Goal: Information Seeking & Learning: Learn about a topic

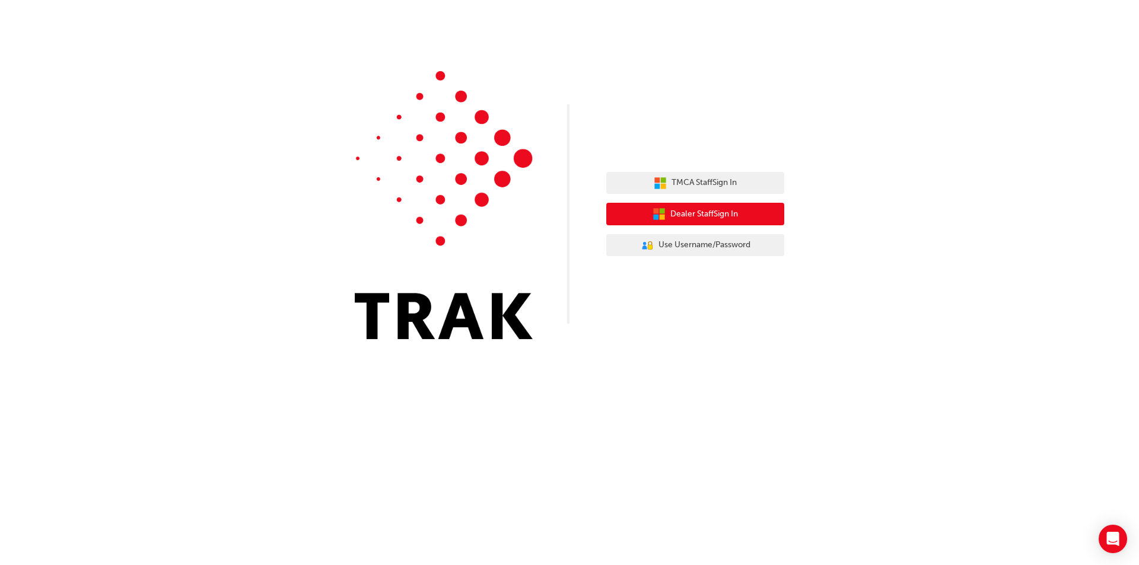
click at [679, 212] on span "Dealer Staff Sign In" at bounding box center [704, 215] width 68 height 14
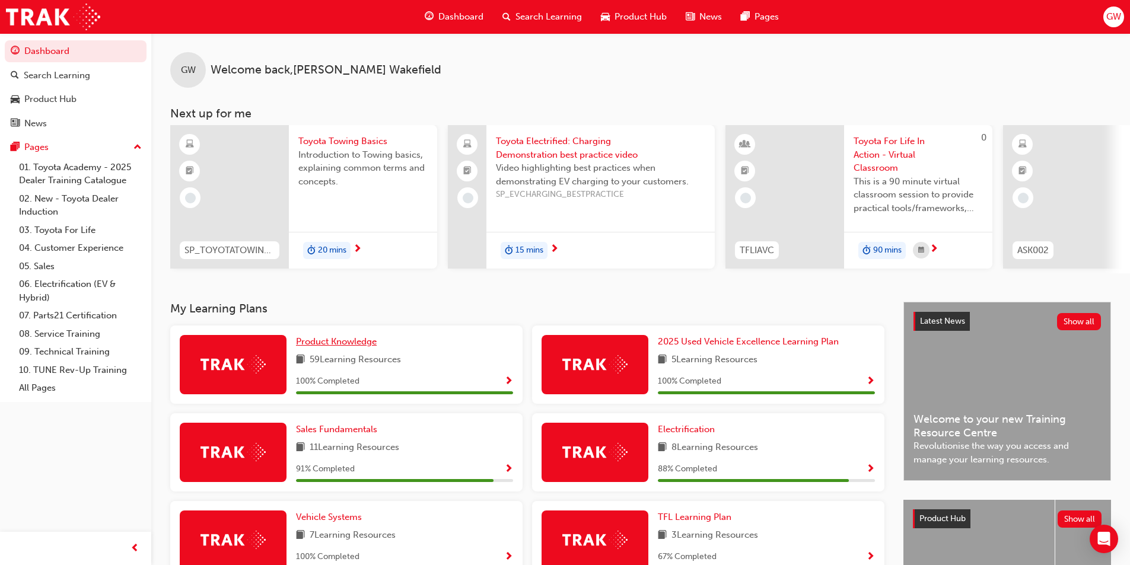
click at [354, 298] on div "GW Welcome back , Gary Wakefield Next up for me SP_TOYOTATOWING_0424 Toyota Tow…" at bounding box center [640, 167] width 979 height 269
click at [338, 347] on span "Product Knowledge" at bounding box center [336, 341] width 81 height 11
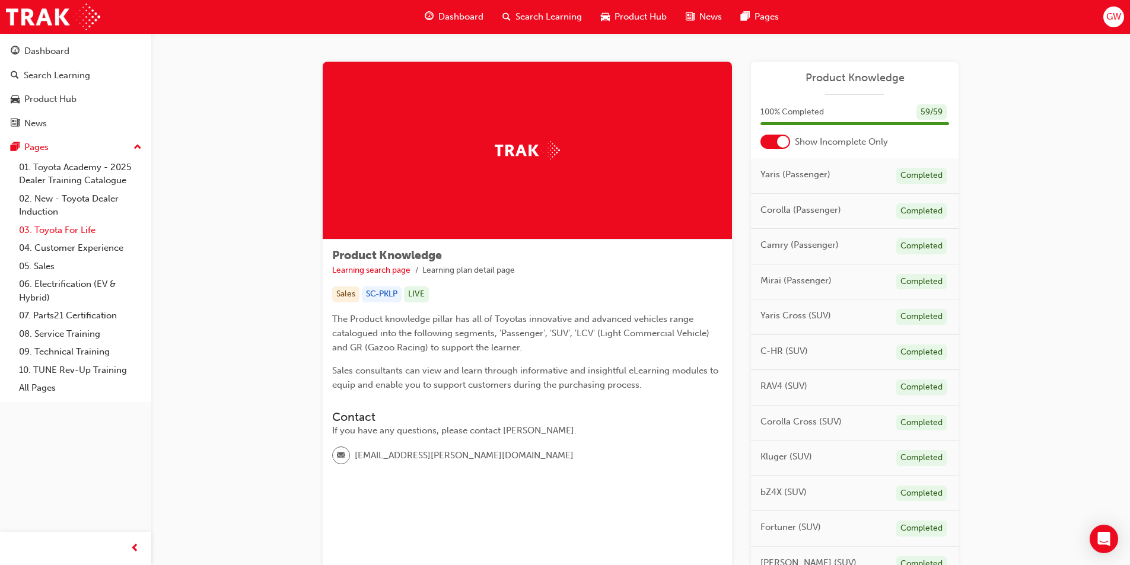
click at [71, 227] on link "03. Toyota For Life" at bounding box center [80, 230] width 132 height 18
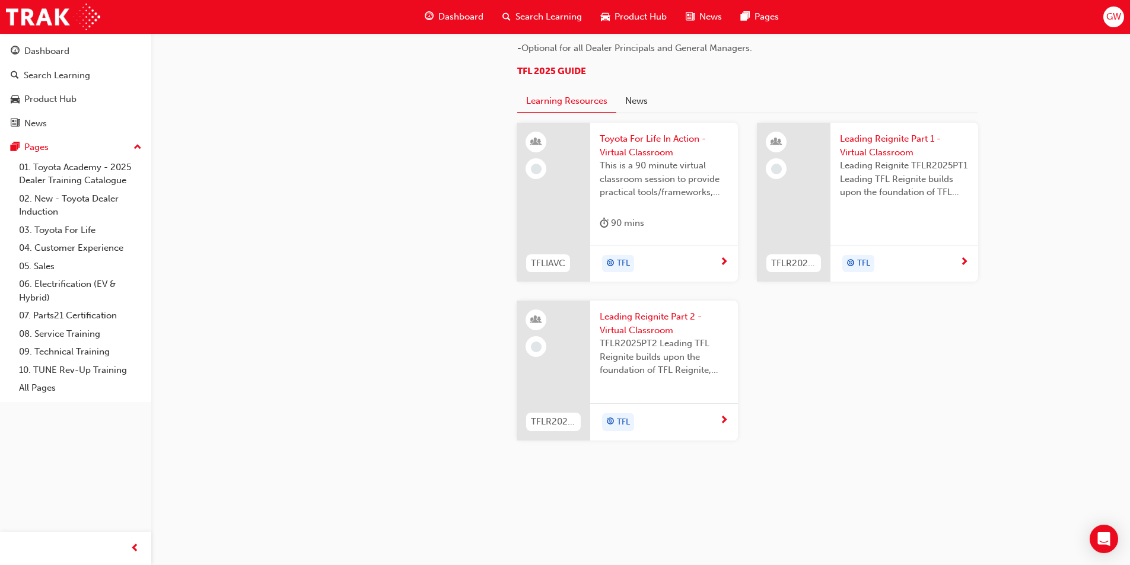
scroll to position [1058, 0]
click at [38, 266] on link "05. Sales" at bounding box center [80, 266] width 132 height 18
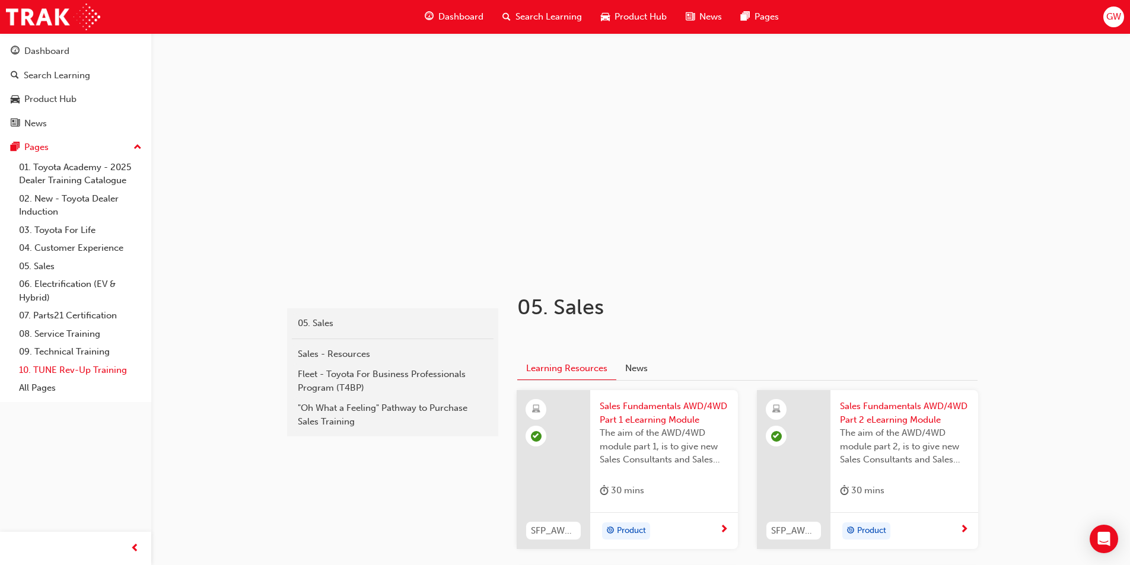
click at [67, 365] on link "10. TUNE Rev-Up Training" at bounding box center [80, 370] width 132 height 18
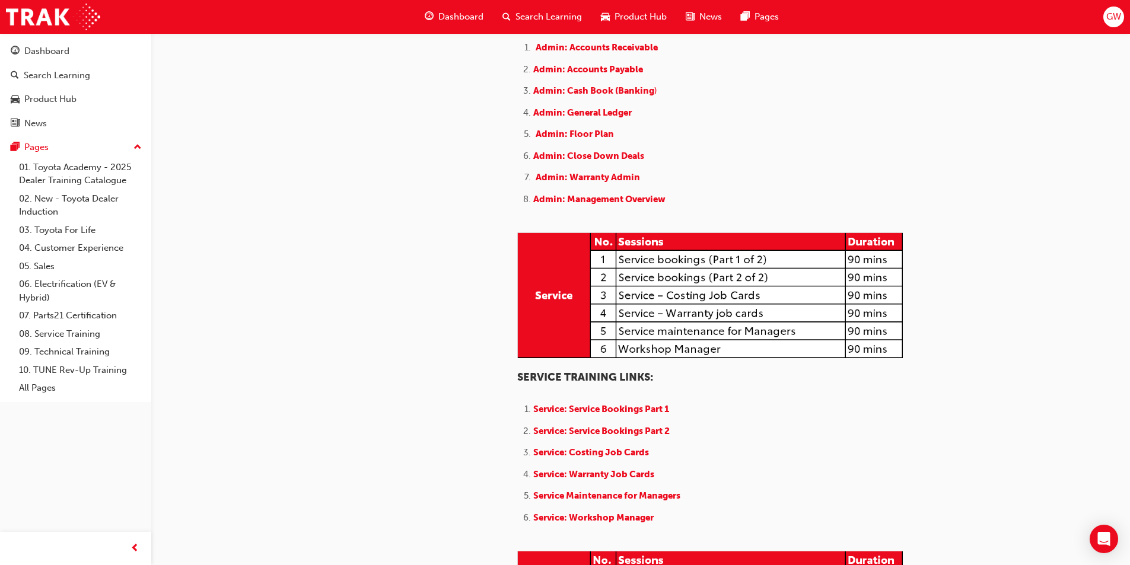
scroll to position [263, 0]
